Goal: Information Seeking & Learning: Find specific fact

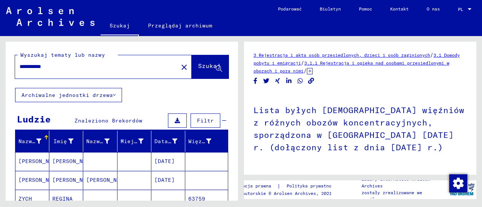
scroll to position [143, 0]
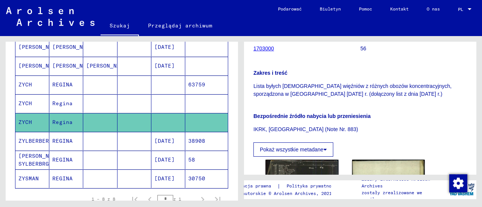
click at [66, 85] on font "REGINA" at bounding box center [62, 84] width 20 height 7
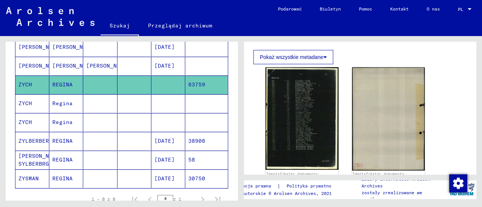
scroll to position [160, 0]
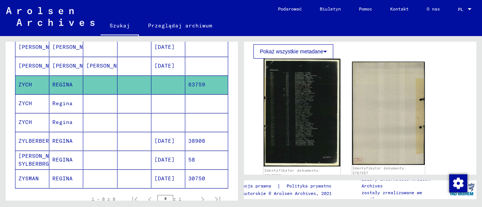
click at [329, 115] on img at bounding box center [301, 113] width 76 height 108
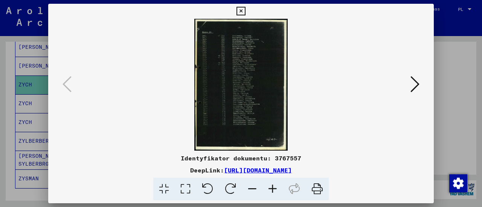
click at [417, 85] on icon at bounding box center [414, 84] width 9 height 18
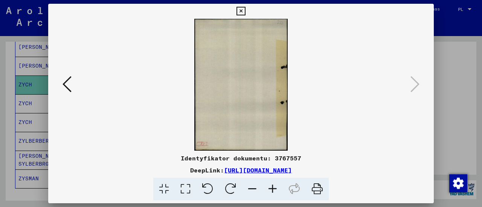
click at [454, 44] on div at bounding box center [241, 103] width 482 height 207
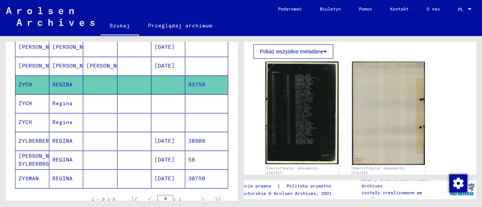
click at [145, 101] on mat-cell at bounding box center [134, 103] width 34 height 18
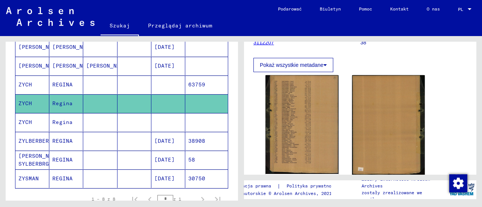
scroll to position [114, 0]
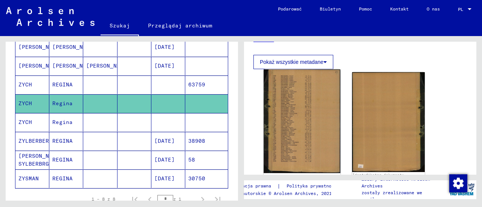
click at [296, 116] on img at bounding box center [301, 122] width 76 height 104
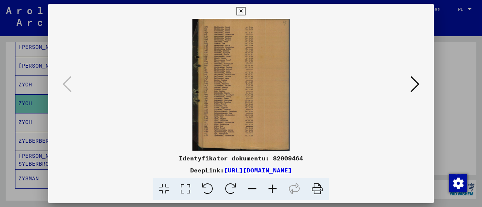
click at [241, 10] on icon at bounding box center [240, 11] width 9 height 9
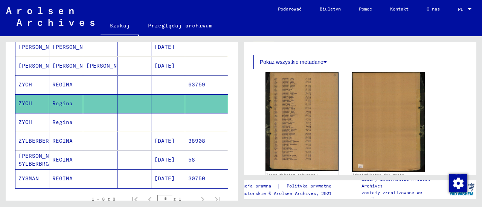
click at [68, 88] on mat-cell "REGINA" at bounding box center [66, 85] width 34 height 18
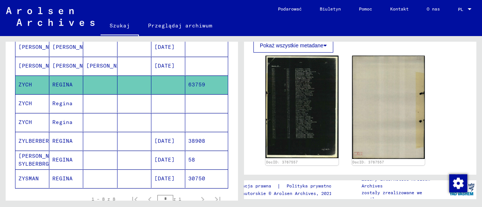
scroll to position [176, 0]
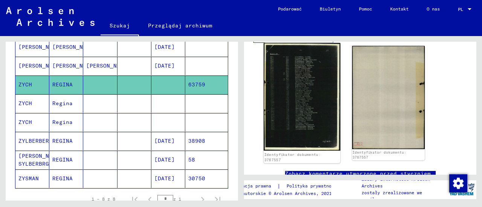
click at [285, 105] on img at bounding box center [301, 97] width 76 height 108
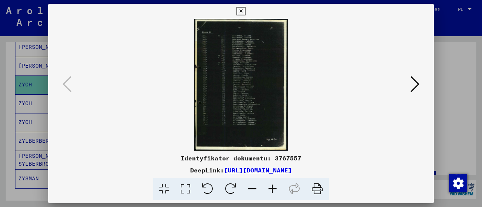
click at [241, 9] on icon at bounding box center [240, 11] width 9 height 9
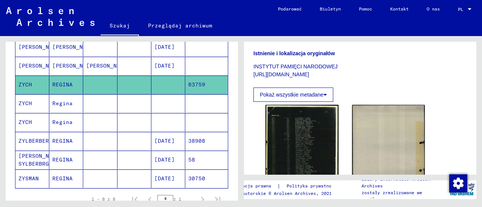
scroll to position [114, 0]
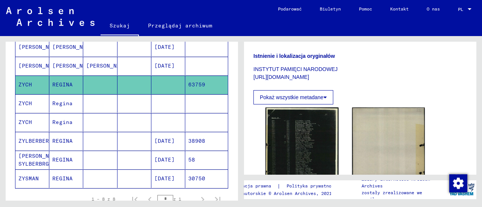
click at [120, 78] on mat-cell at bounding box center [134, 85] width 34 height 18
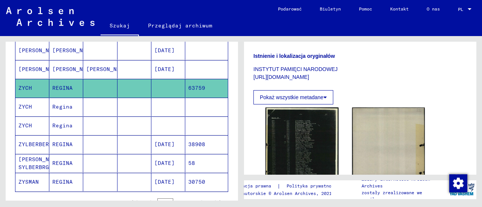
scroll to position [109, 0]
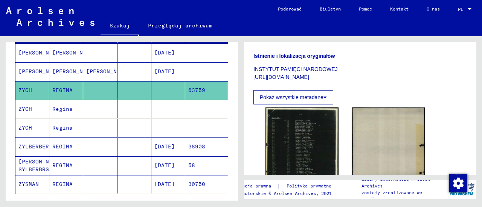
click at [64, 107] on font "Regina" at bounding box center [62, 109] width 20 height 7
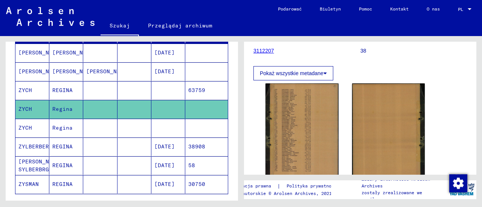
scroll to position [104, 0]
click at [144, 125] on mat-cell at bounding box center [134, 128] width 34 height 18
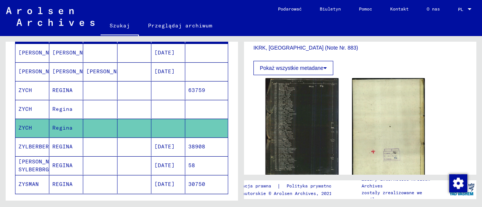
scroll to position [233, 0]
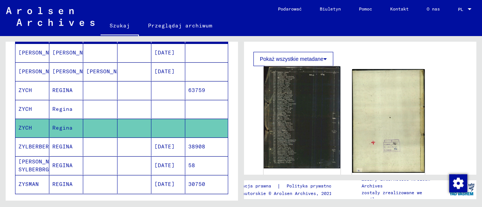
click at [300, 120] on img at bounding box center [301, 118] width 76 height 102
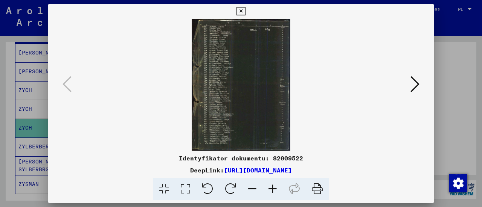
click at [273, 190] on icon at bounding box center [272, 189] width 20 height 23
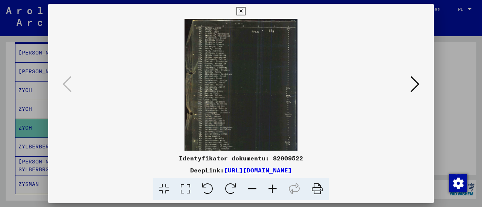
click at [273, 190] on icon at bounding box center [272, 189] width 20 height 23
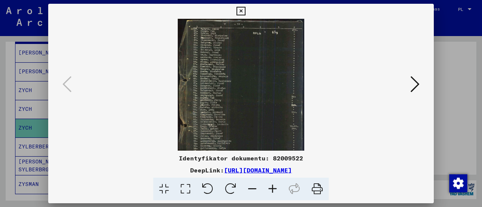
click at [273, 190] on icon at bounding box center [272, 189] width 20 height 23
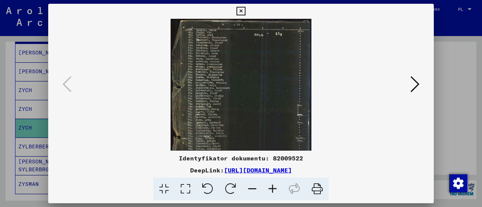
click at [273, 190] on icon at bounding box center [272, 189] width 20 height 23
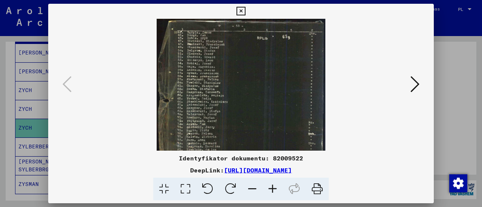
click at [273, 190] on icon at bounding box center [272, 189] width 20 height 23
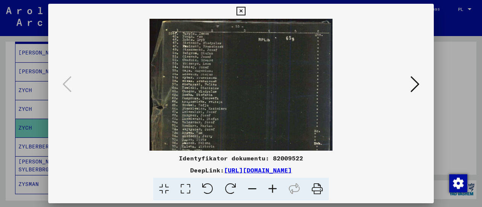
click at [273, 190] on icon at bounding box center [272, 189] width 20 height 23
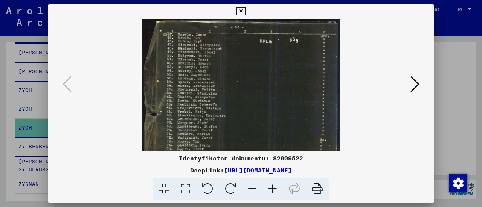
click at [273, 190] on icon at bounding box center [272, 189] width 20 height 23
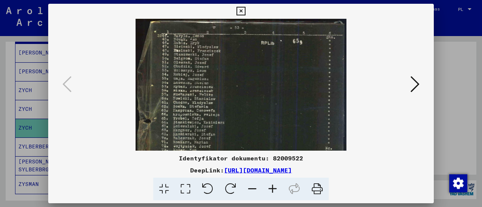
click at [273, 190] on icon at bounding box center [272, 189] width 20 height 23
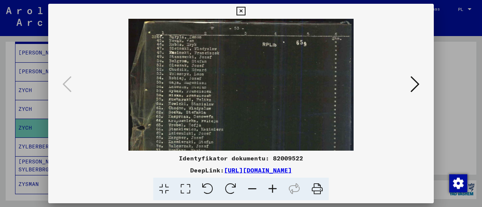
click at [273, 190] on icon at bounding box center [272, 189] width 20 height 23
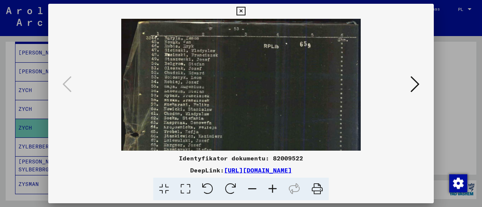
click at [273, 190] on icon at bounding box center [272, 189] width 20 height 23
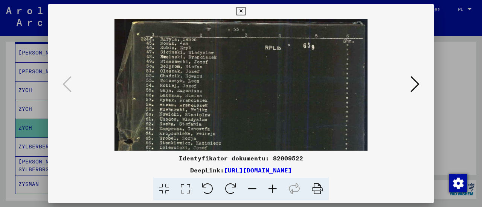
click at [273, 190] on icon at bounding box center [272, 189] width 20 height 23
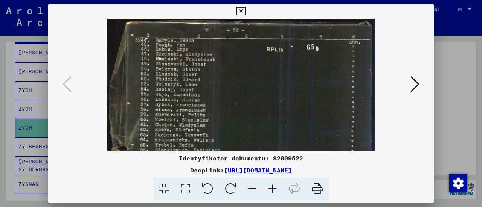
click at [273, 190] on icon at bounding box center [272, 189] width 20 height 23
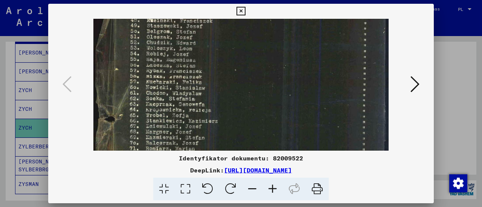
scroll to position [44, 0]
drag, startPoint x: 271, startPoint y: 134, endPoint x: 269, endPoint y: 92, distance: 41.8
click at [269, 92] on img at bounding box center [240, 173] width 295 height 396
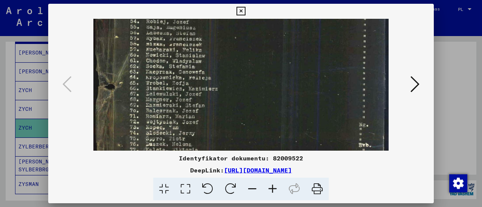
scroll to position [78, 0]
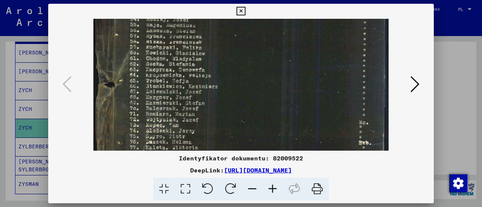
drag, startPoint x: 270, startPoint y: 117, endPoint x: 270, endPoint y: 91, distance: 25.6
click at [270, 91] on img at bounding box center [240, 139] width 295 height 396
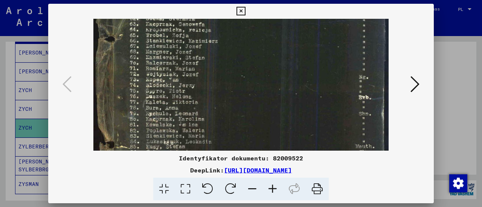
drag, startPoint x: 270, startPoint y: 124, endPoint x: 270, endPoint y: 79, distance: 44.8
click at [270, 79] on img at bounding box center [240, 94] width 295 height 396
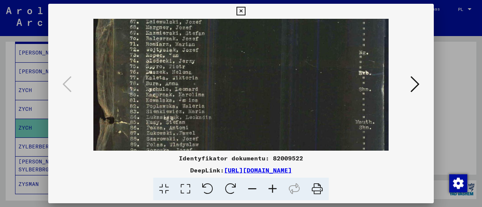
scroll to position [170, 0]
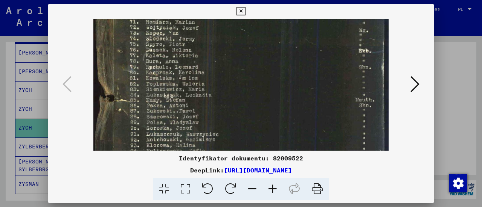
drag, startPoint x: 268, startPoint y: 89, endPoint x: 267, endPoint y: 69, distance: 19.6
click at [267, 69] on img at bounding box center [240, 47] width 295 height 396
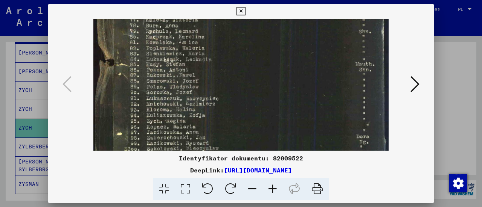
scroll to position [208, 0]
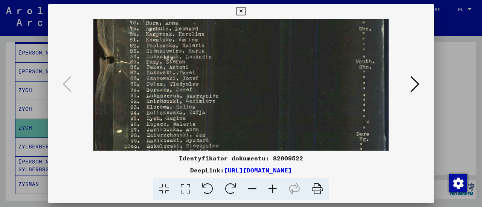
drag, startPoint x: 267, startPoint y: 110, endPoint x: 264, endPoint y: 73, distance: 37.8
click at [264, 73] on img at bounding box center [240, 9] width 295 height 396
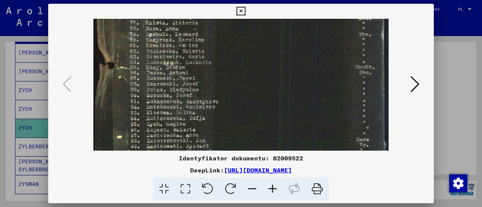
scroll to position [199, 0]
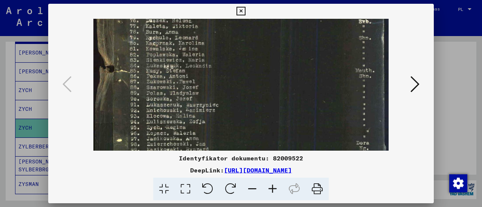
drag, startPoint x: 264, startPoint y: 110, endPoint x: 264, endPoint y: 121, distance: 10.9
click at [264, 121] on img at bounding box center [240, 18] width 295 height 396
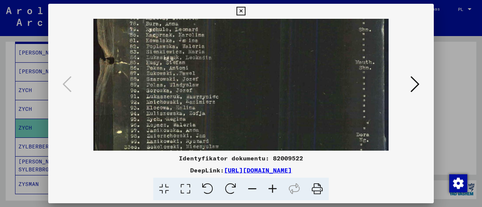
scroll to position [216, 0]
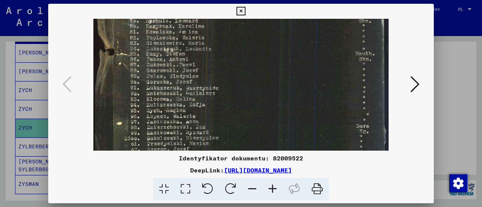
drag, startPoint x: 264, startPoint y: 121, endPoint x: 260, endPoint y: 105, distance: 16.6
click at [260, 105] on img at bounding box center [240, 1] width 295 height 396
click at [243, 12] on icon at bounding box center [240, 11] width 9 height 9
